Goal: Complete application form

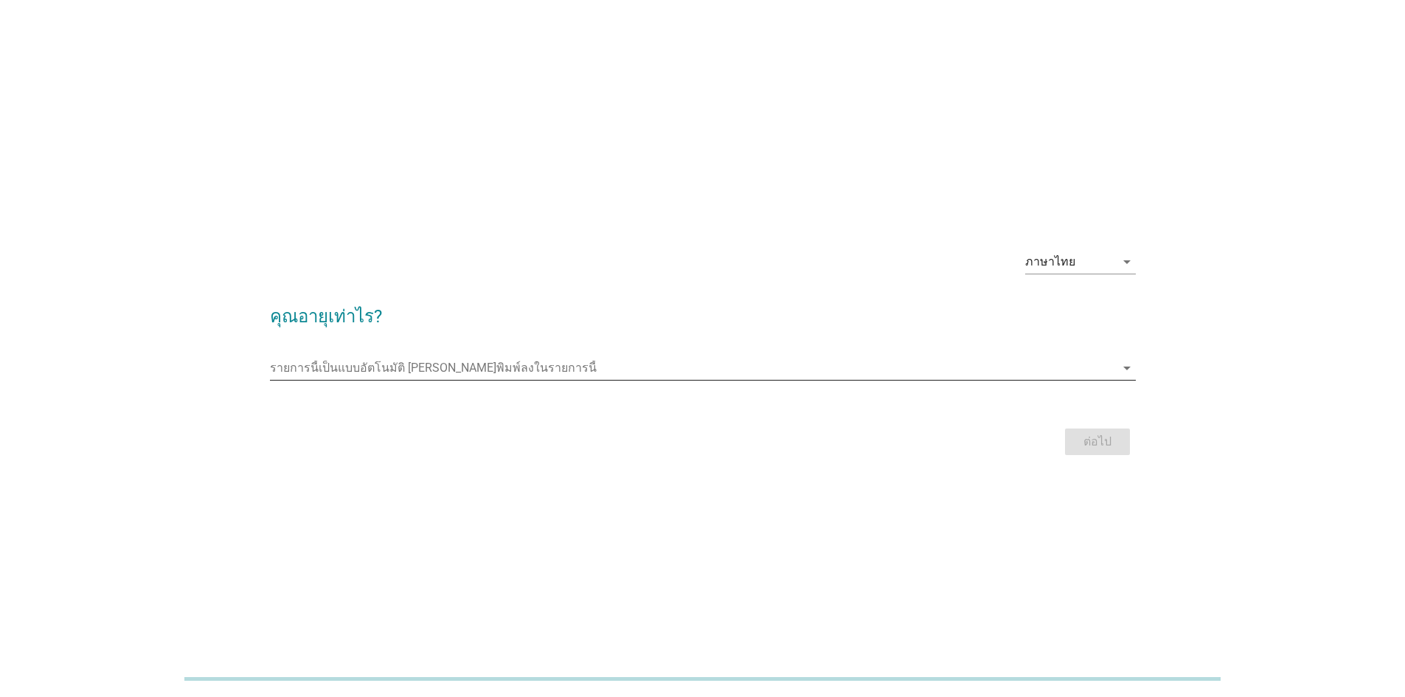
click at [1123, 367] on icon "arrow_drop_down" at bounding box center [1127, 368] width 18 height 18
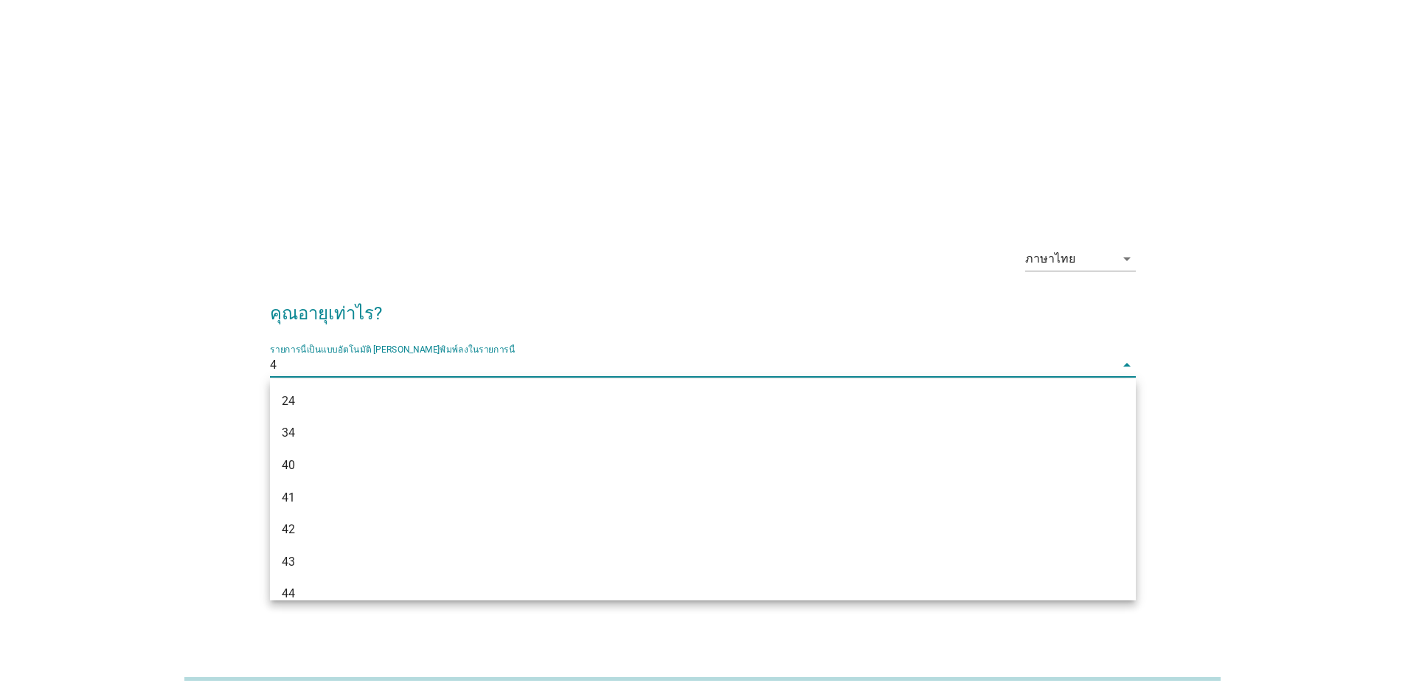
type input "42"
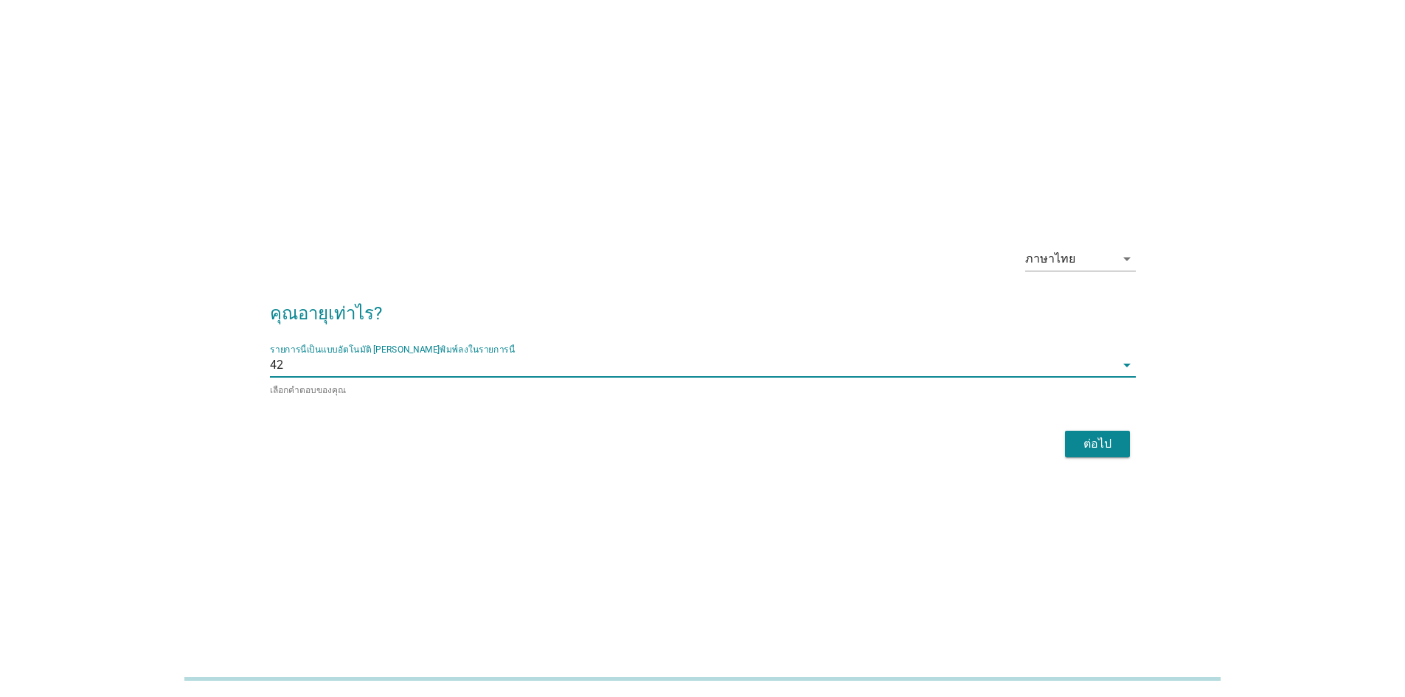
click at [1104, 447] on div "ต่อไป" at bounding box center [1097, 444] width 41 height 18
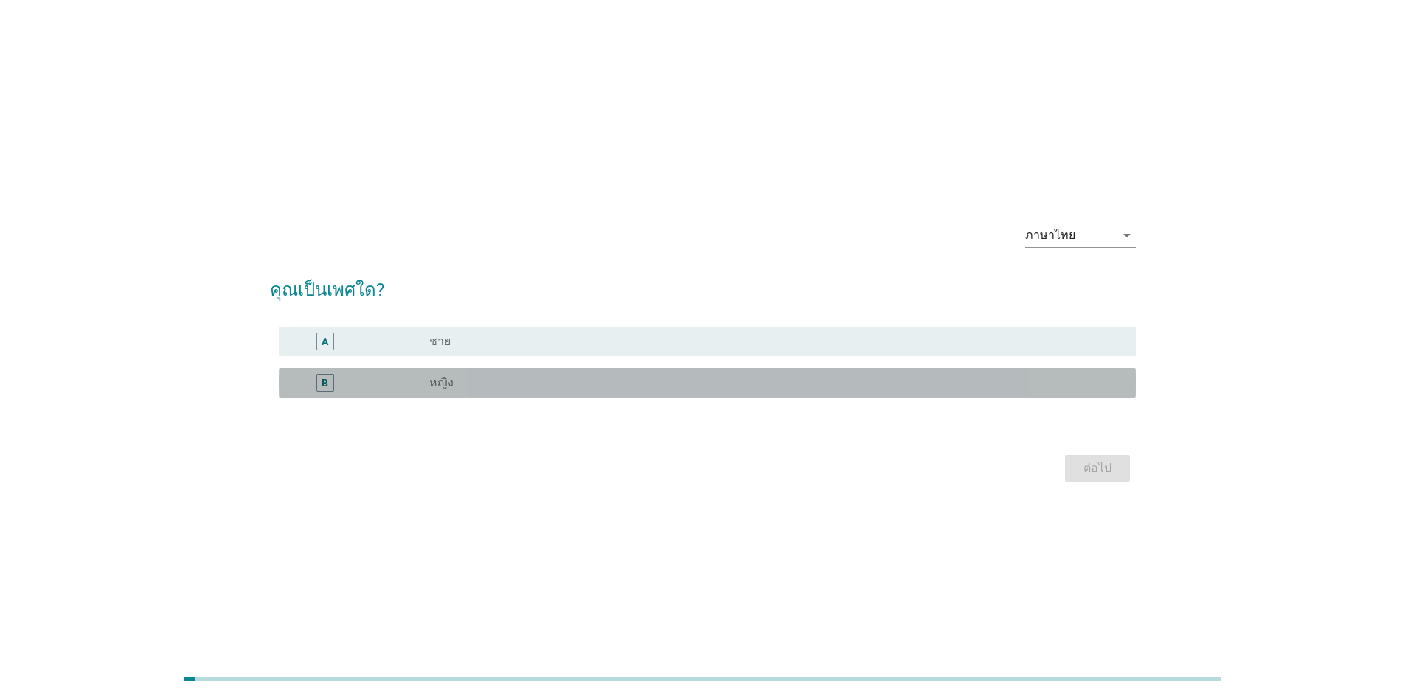
click at [491, 387] on div "radio_button_unchecked หญิง" at bounding box center [770, 382] width 683 height 15
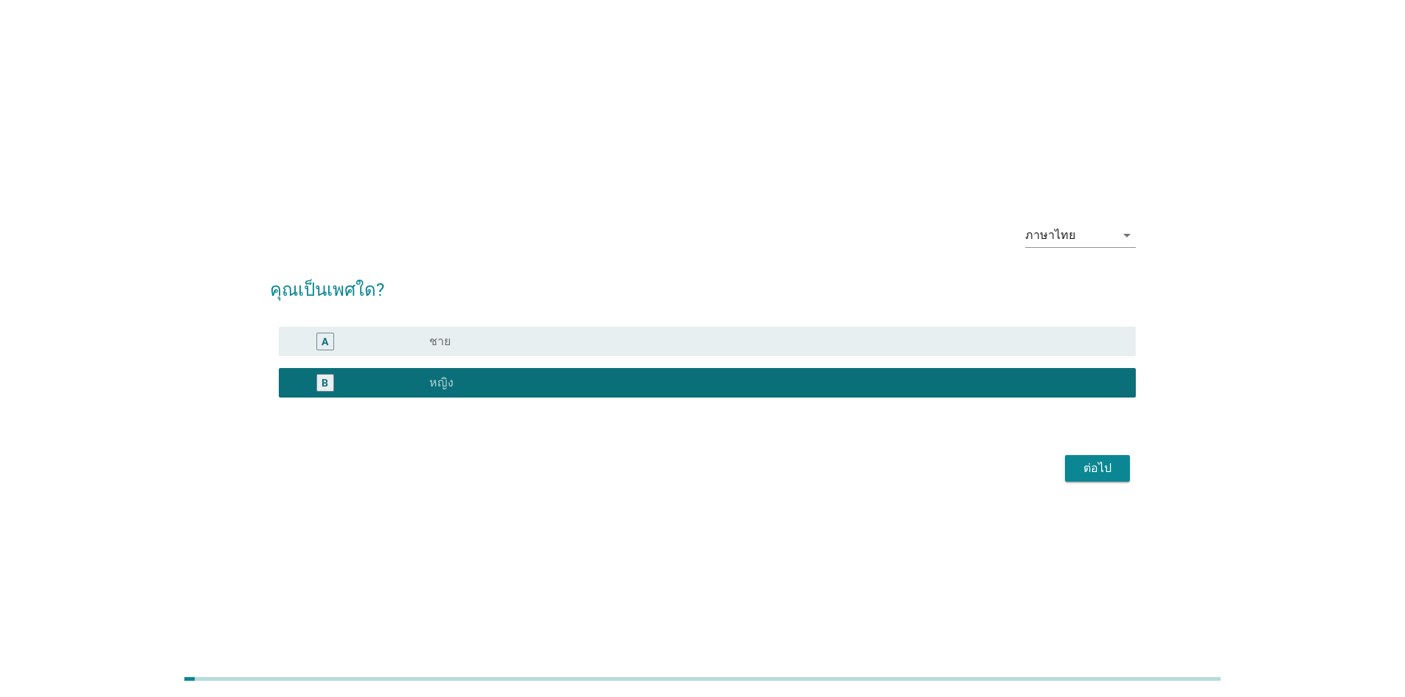
click at [1100, 480] on button "ต่อไป" at bounding box center [1097, 468] width 65 height 27
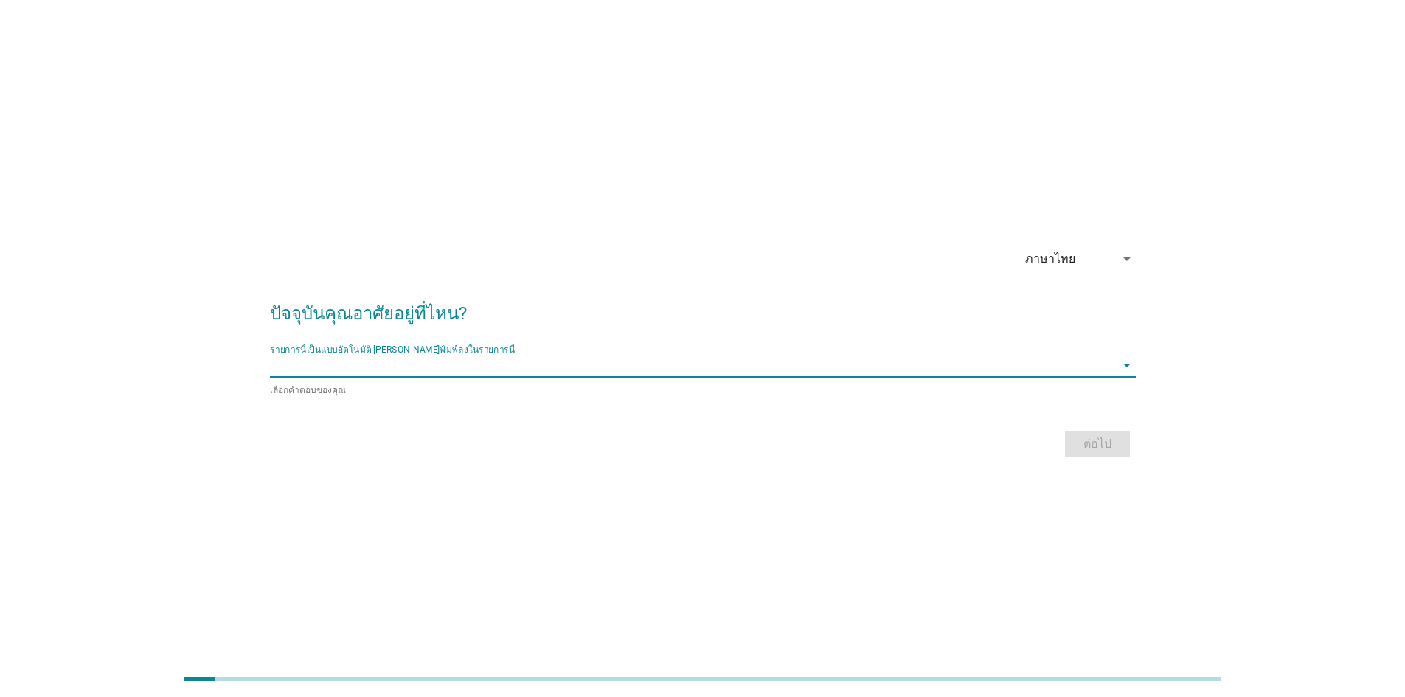
click at [361, 363] on input "รายการนี้เป็นแบบอัตโนมัติ คุณสามารถพิมพ์ลงในรายการนี้" at bounding box center [692, 365] width 845 height 24
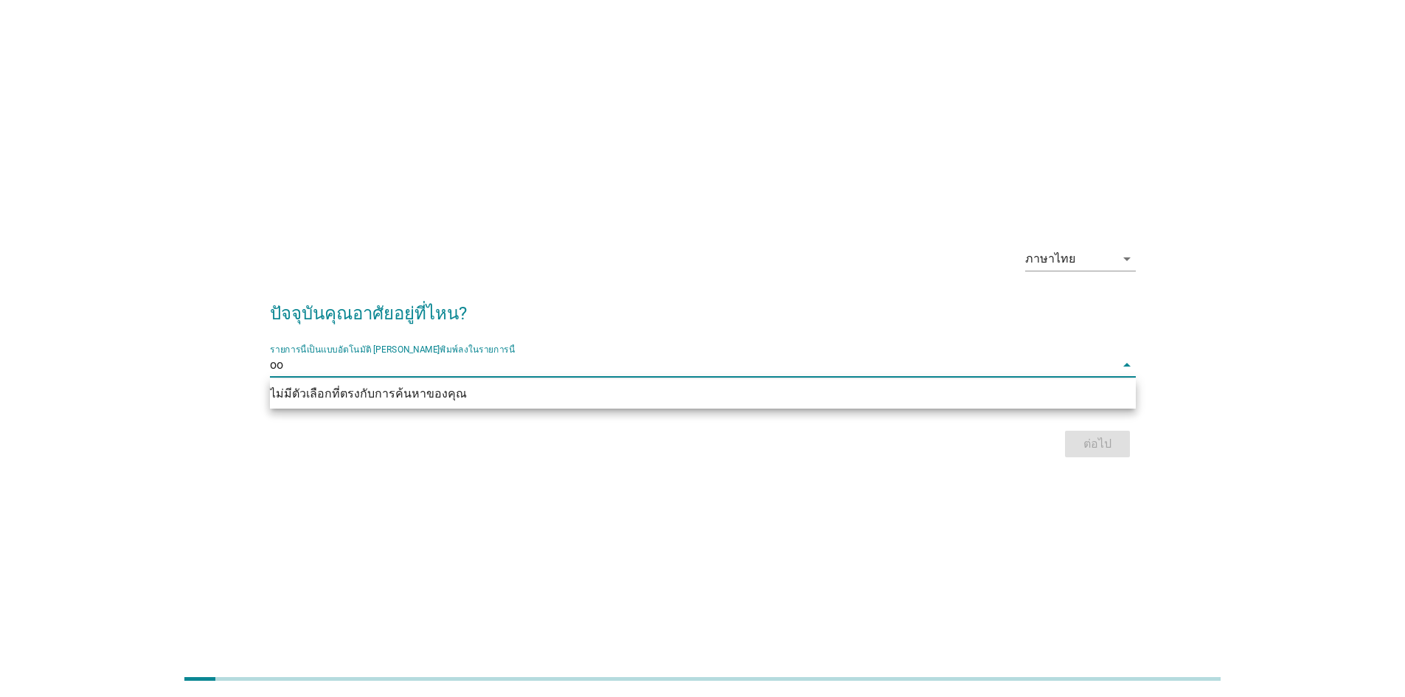
type input "o"
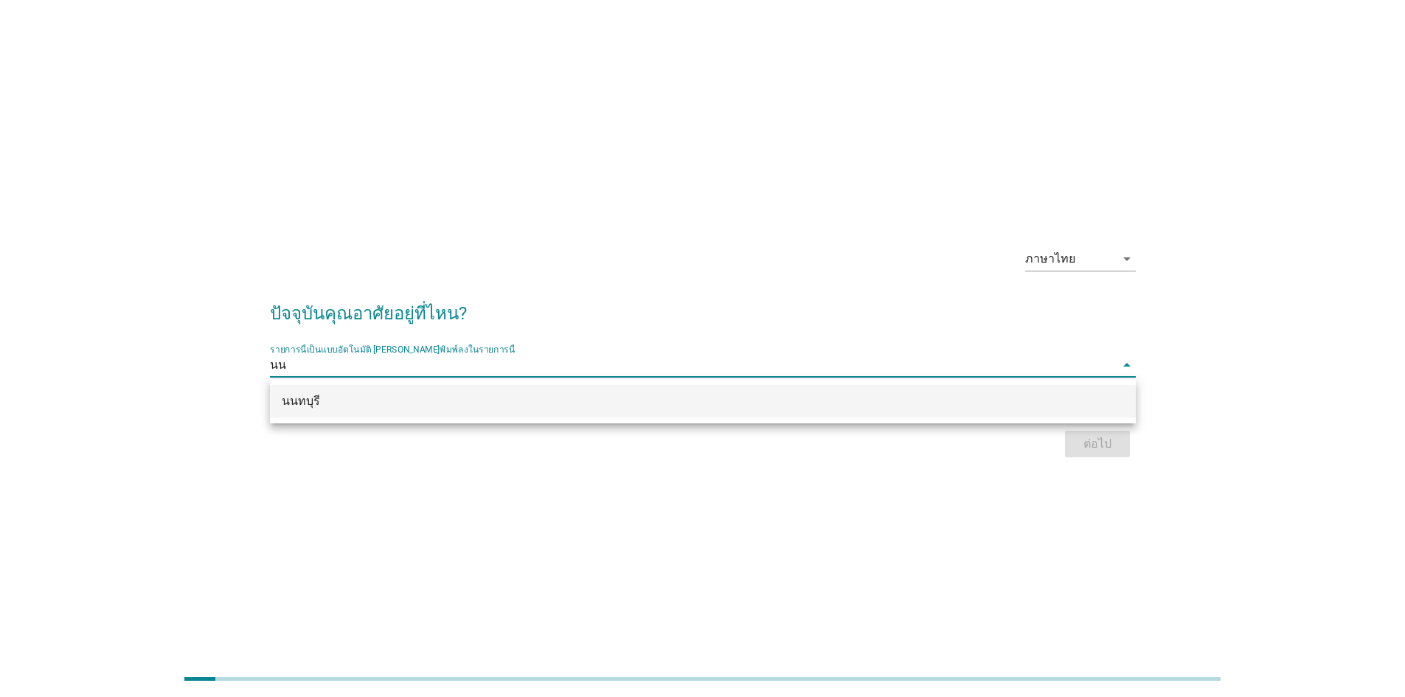
type input "นนท"
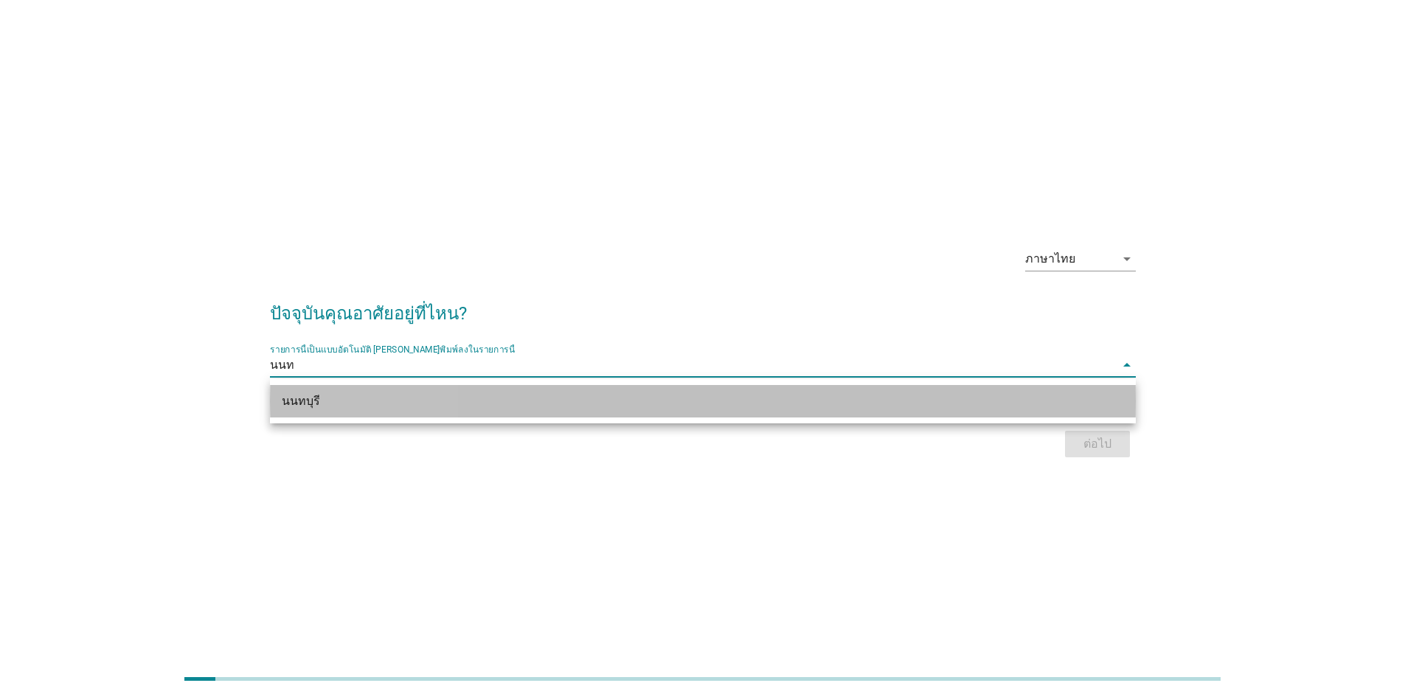
click at [282, 399] on div "นนทบุรี" at bounding box center [668, 401] width 772 height 18
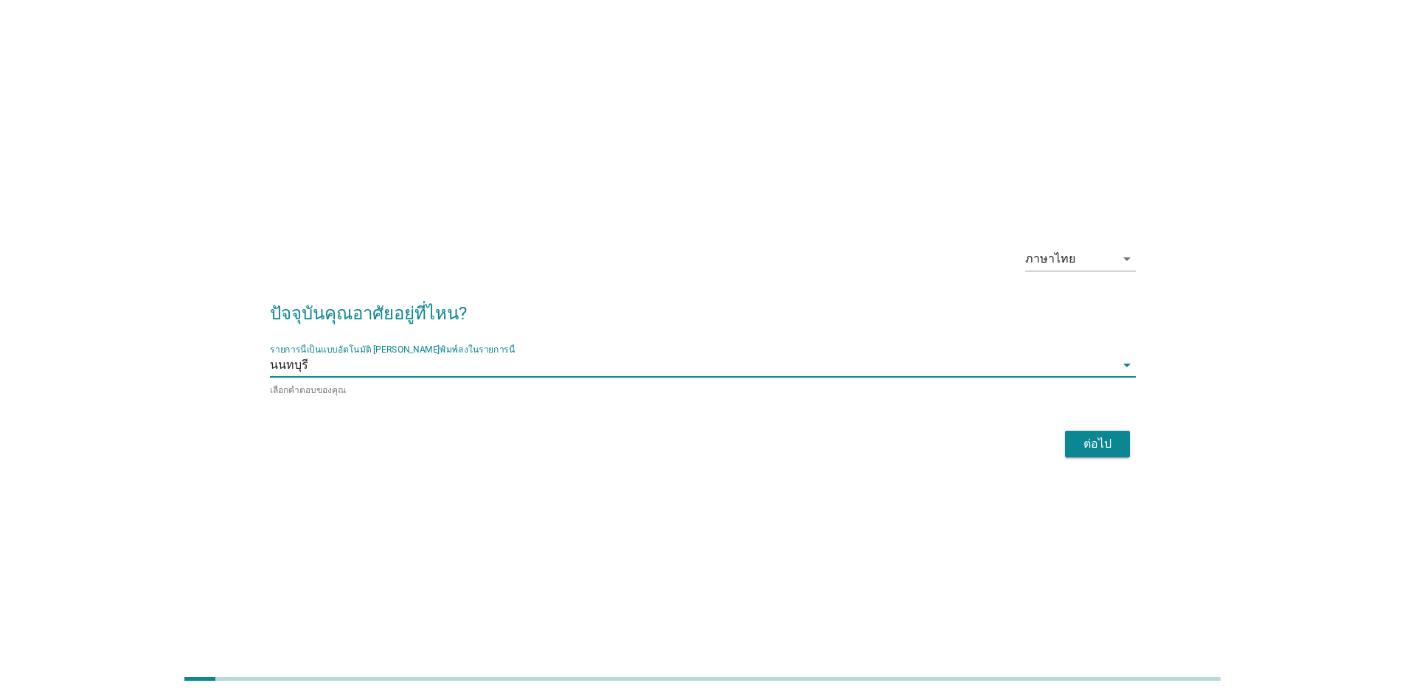
click at [1108, 438] on div "ต่อไป" at bounding box center [1097, 444] width 41 height 18
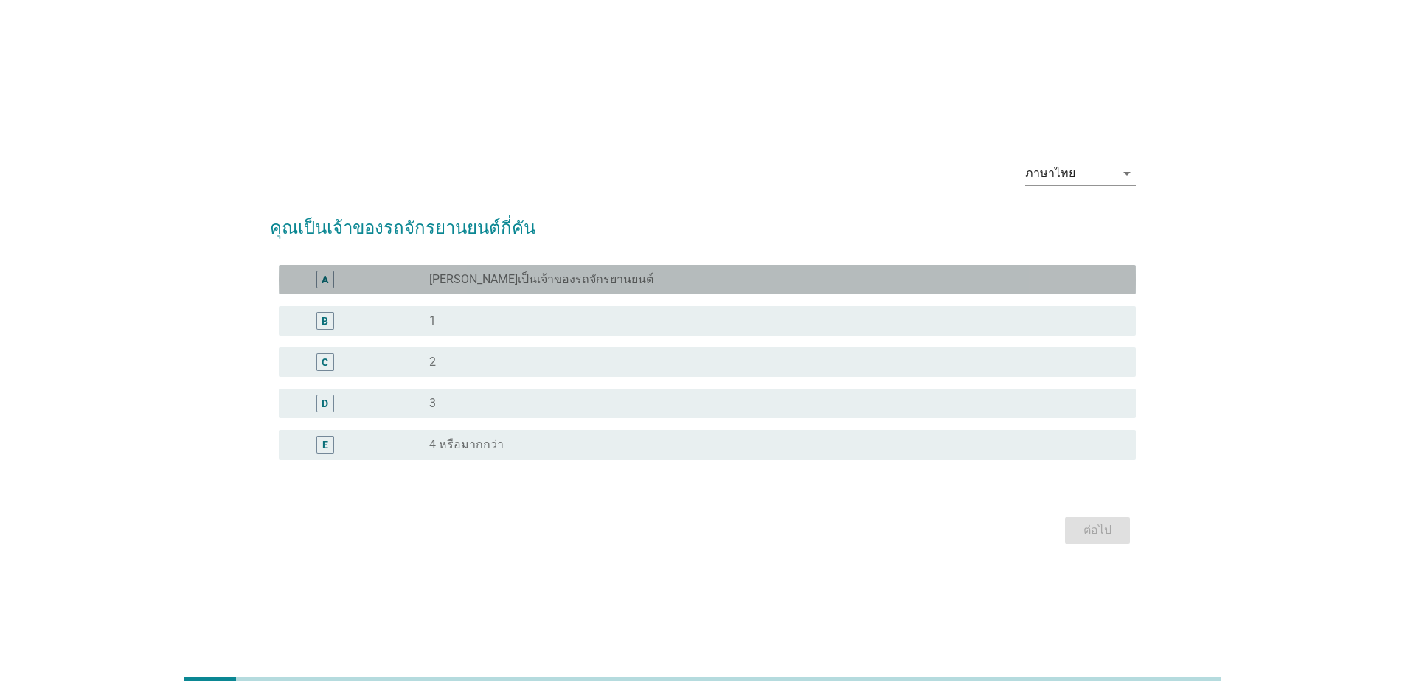
click at [457, 287] on div "radio_button_unchecked [PERSON_NAME]เป็นเจ้าของรถจักรยานยนต์" at bounding box center [776, 280] width 695 height 18
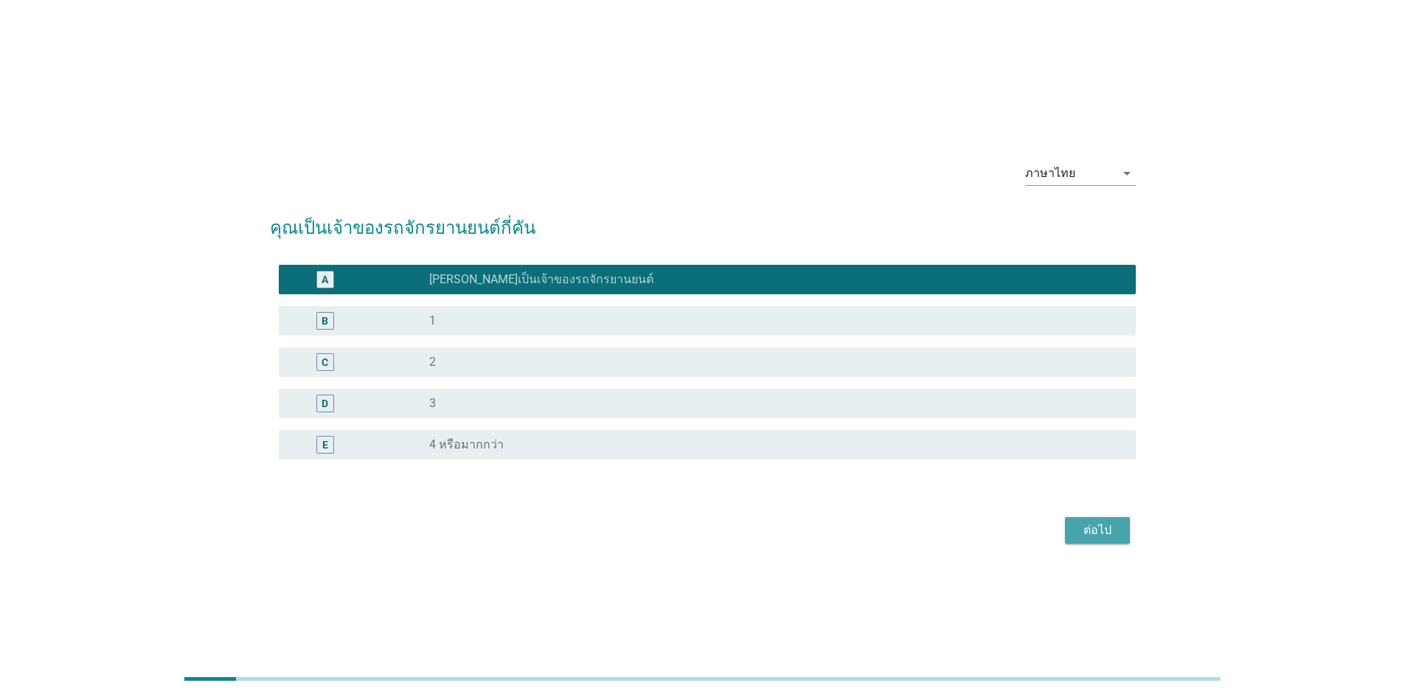
click at [1094, 536] on div "ต่อไป" at bounding box center [1097, 531] width 41 height 18
